Goal: Task Accomplishment & Management: Complete application form

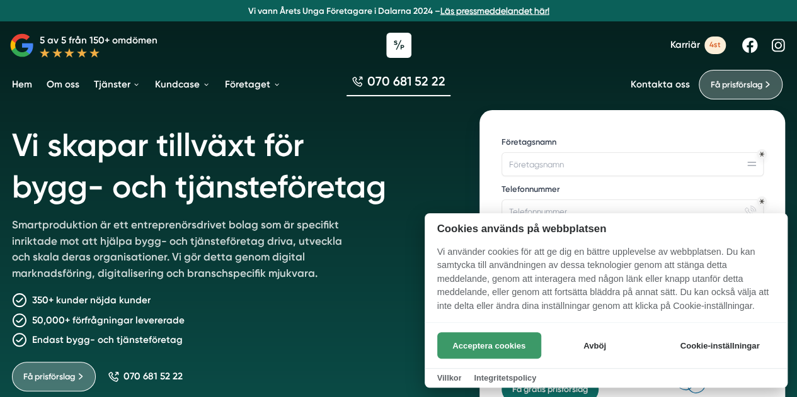
click at [525, 347] on button "Acceptera cookies" at bounding box center [489, 346] width 104 height 26
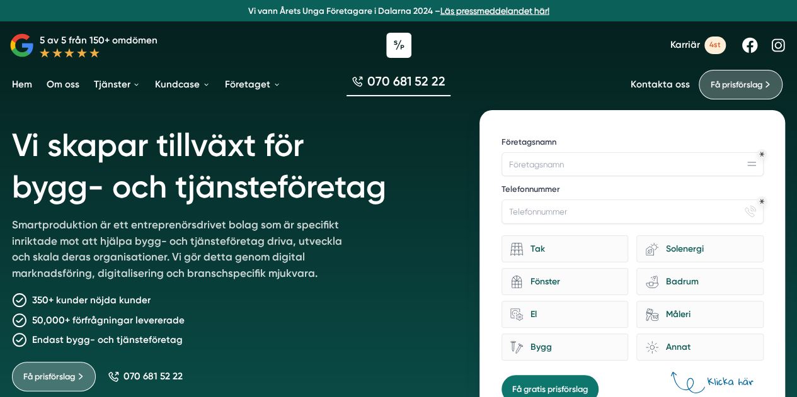
click at [674, 49] on span "Karriär" at bounding box center [685, 45] width 30 height 12
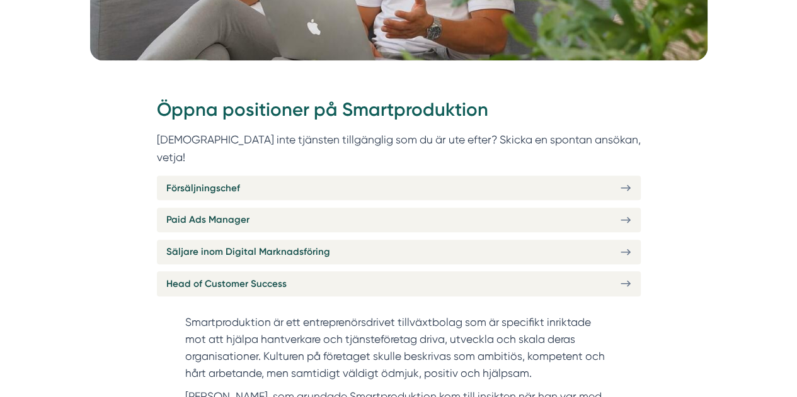
scroll to position [409, 0]
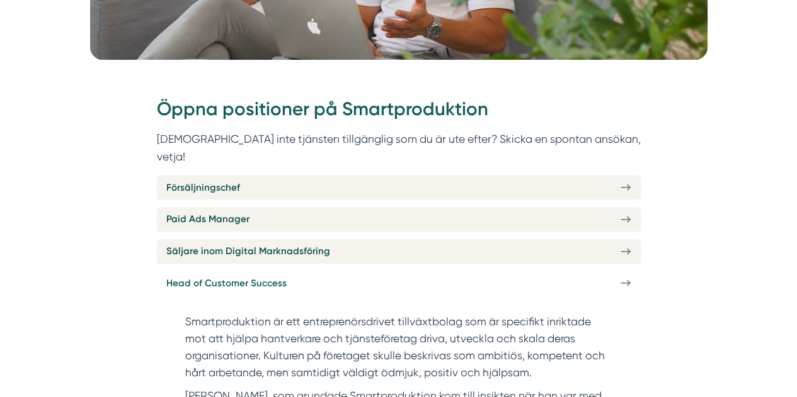
click at [246, 276] on span "Head of Customer Success" at bounding box center [226, 283] width 120 height 15
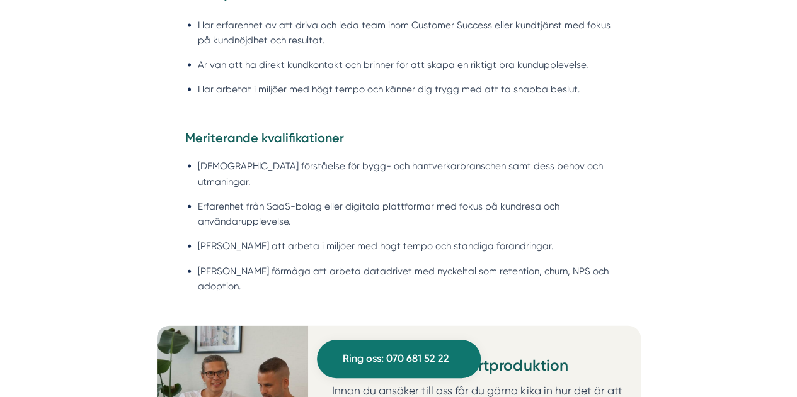
scroll to position [1299, 0]
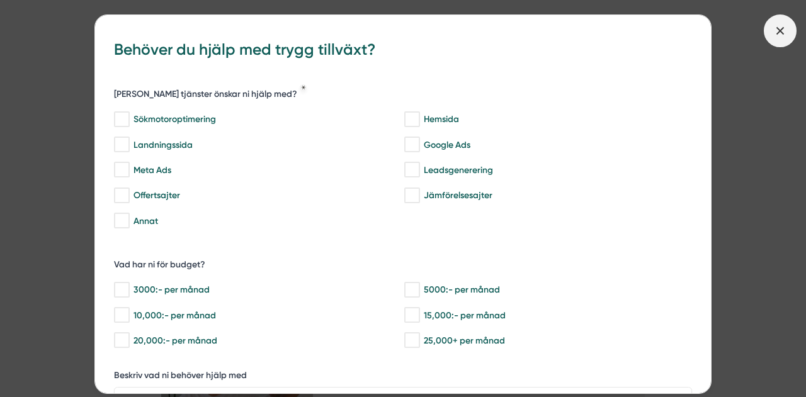
click at [772, 30] on span at bounding box center [780, 30] width 33 height 33
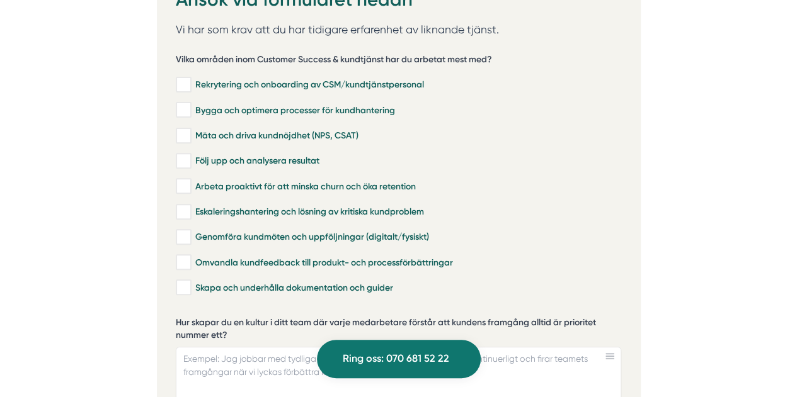
scroll to position [2551, 0]
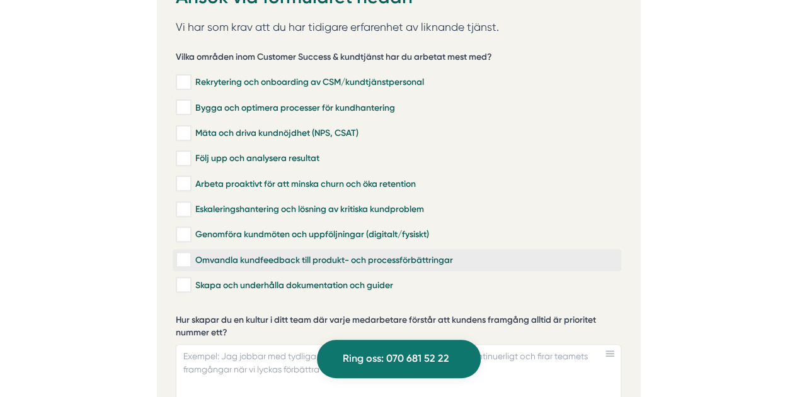
click at [181, 254] on input "Omvandla kundfeedback till produkt- och processförbättringar" at bounding box center [183, 260] width 14 height 13
checkbox input "true"
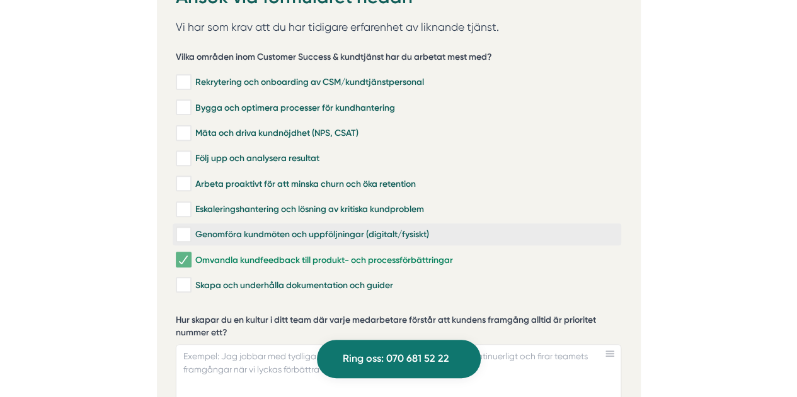
click at [183, 229] on input "Genomföra kundmöten och uppföljningar (digitalt/fysiskt)" at bounding box center [183, 235] width 14 height 13
checkbox input "true"
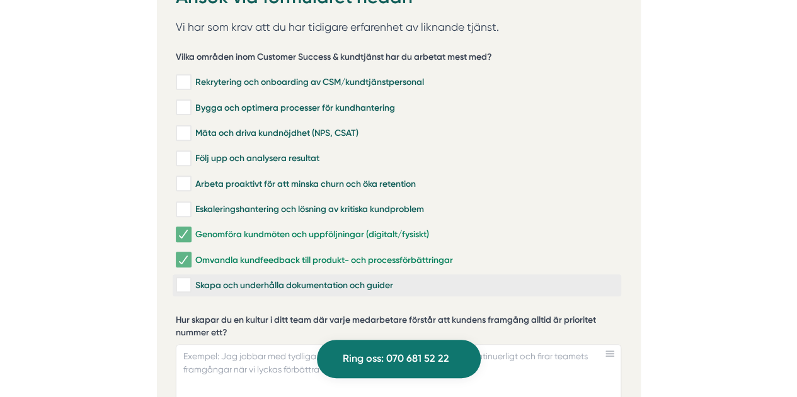
click at [188, 279] on input "Skapa och underhålla dokumentation och guider" at bounding box center [183, 285] width 14 height 13
checkbox input "true"
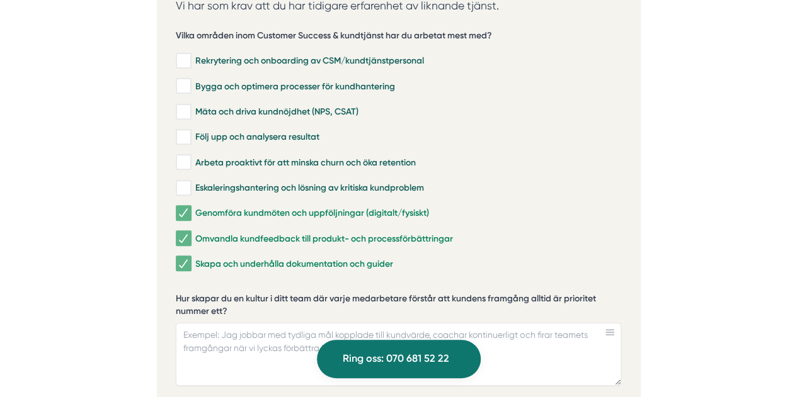
scroll to position [2540, 0]
